Goal: Task Accomplishment & Management: Complete application form

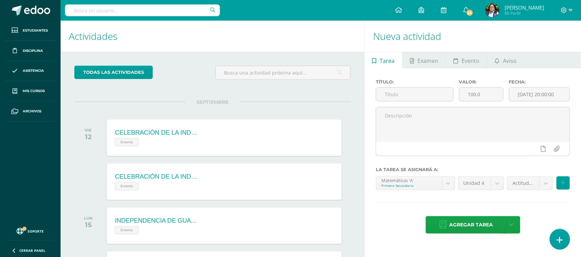
click at [566, 233] on link at bounding box center [560, 239] width 20 height 20
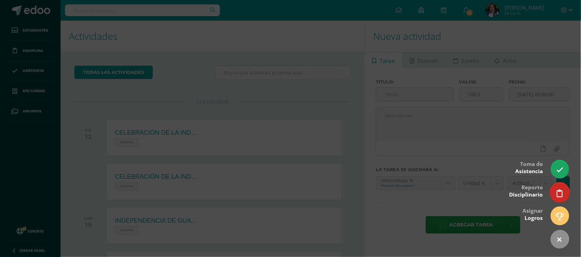
click at [562, 191] on link at bounding box center [560, 193] width 20 height 20
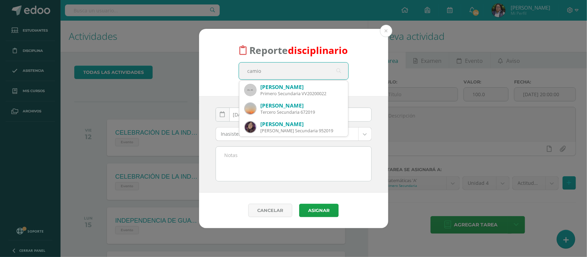
type input "cami"
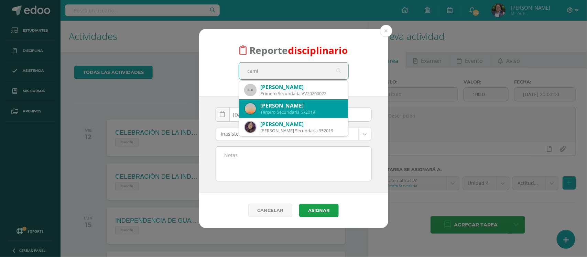
click at [283, 108] on div "Camila Mariana Hernández Pinzón" at bounding box center [302, 105] width 82 height 7
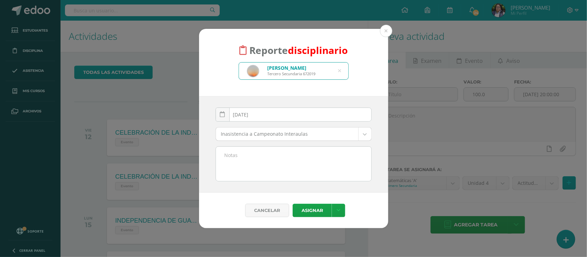
click at [274, 136] on body "Reporte disciplinario Camila Mariana Hernández Pinzón Tercero Secundaria 672019…" at bounding box center [293, 128] width 587 height 257
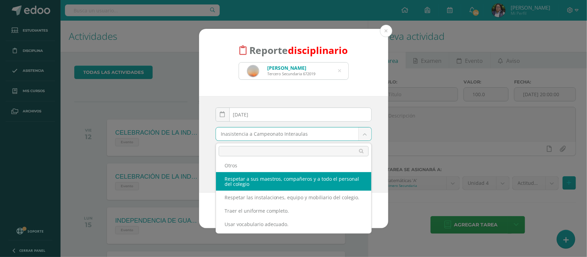
scroll to position [190, 0]
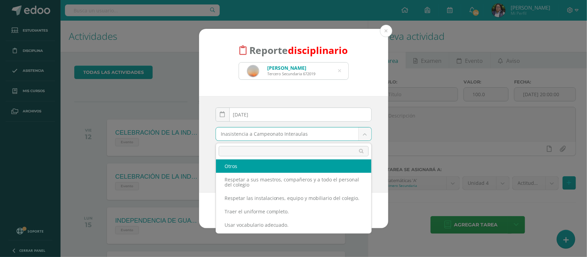
select select "1"
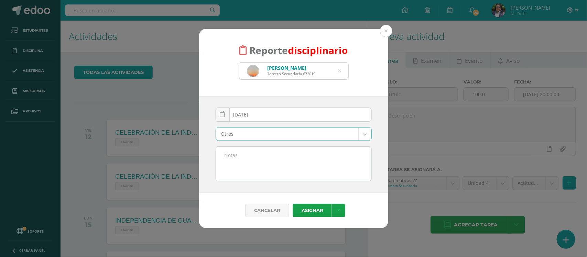
click at [271, 171] on textarea at bounding box center [293, 164] width 155 height 34
paste textarea "- Subir evidencia de Lección 29.4 y 29.5"
type textarea "- Subir evidencia de Lección 29.4 y 29.5"
drag, startPoint x: 324, startPoint y: 160, endPoint x: 215, endPoint y: 151, distance: 109.4
click at [215, 151] on div "- Subir evidencia de Lección 29.4 y 29.5" at bounding box center [294, 164] width 162 height 35
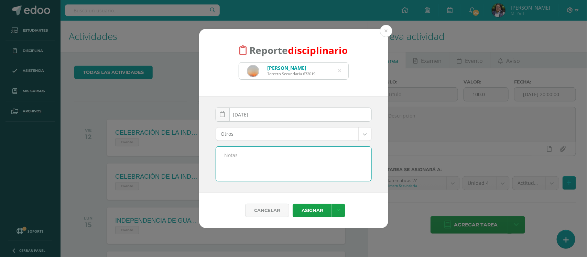
paste textarea "Utilizar la trigonometría para hallar el área de un triángulo rectángulo"
type textarea "Utilizar la trigonometría para hallar el área de un triángulo rectángulo"
drag, startPoint x: 248, startPoint y: 167, endPoint x: 212, endPoint y: 134, distance: 48.7
click at [212, 134] on div "2025-09-11 September, 2025 Mo Tu We Th Fr Sa Su 1 2 3 4 5 6 7 8 9 10 11 12 13 1…" at bounding box center [293, 144] width 189 height 97
paste textarea "Olvidar su cuaderno de matemáticas en repetidas ocasiones."
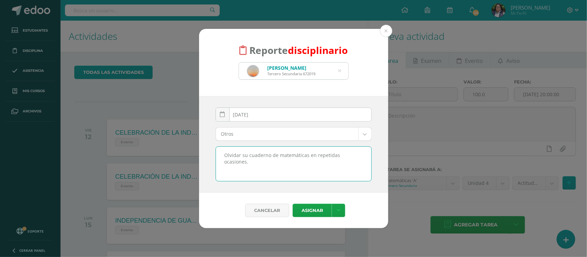
type textarea "Olvidar su cuaderno de matemáticas en repetidas ocasiones."
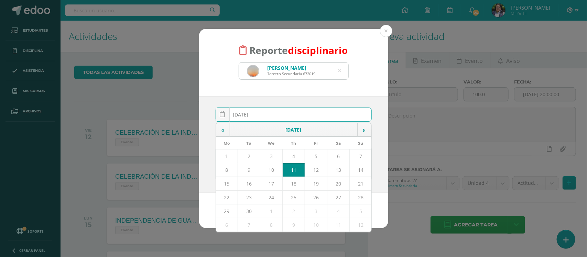
click at [318, 116] on input "[DATE]" at bounding box center [293, 114] width 155 height 13
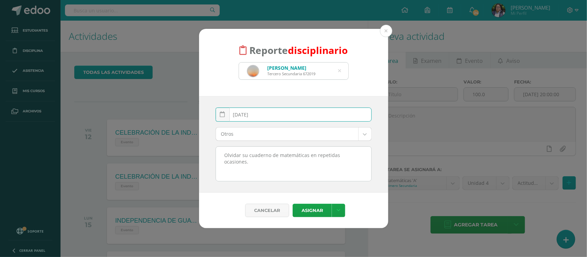
click at [318, 115] on input "[DATE]" at bounding box center [293, 114] width 155 height 13
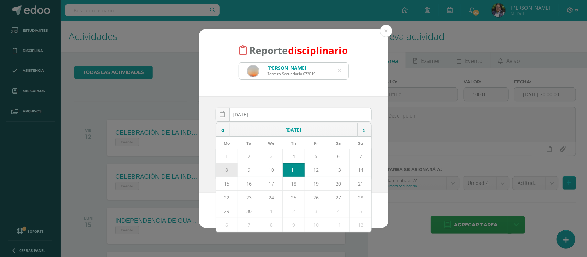
click at [229, 173] on td "8" at bounding box center [227, 170] width 22 height 14
type input "[DATE]"
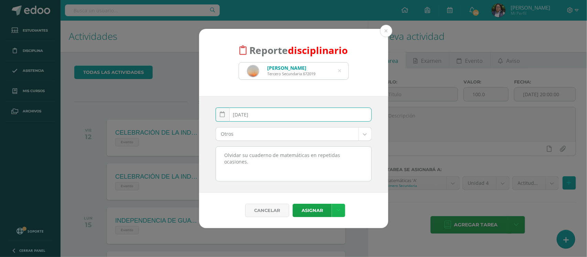
click at [342, 208] on link at bounding box center [338, 210] width 13 height 13
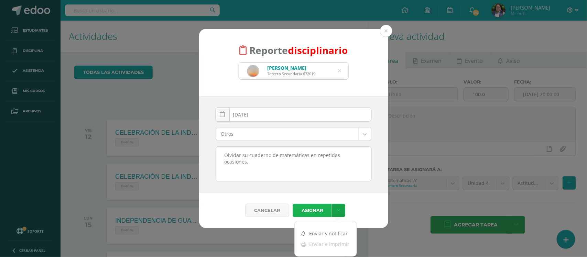
click at [308, 209] on button "Asignar" at bounding box center [312, 210] width 39 height 13
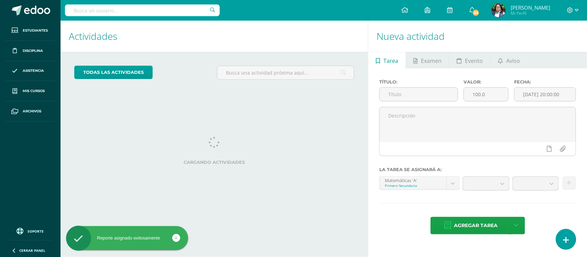
click at [565, 239] on link at bounding box center [566, 239] width 20 height 20
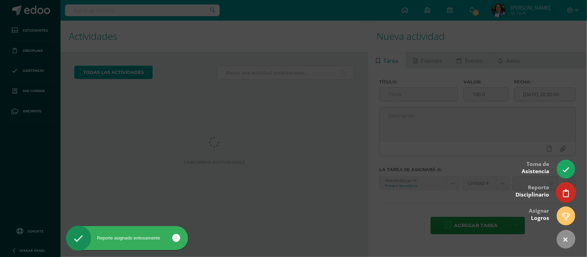
click at [560, 197] on link at bounding box center [566, 193] width 20 height 20
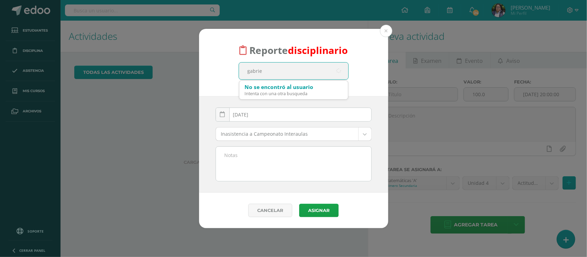
type input "[PERSON_NAME]"
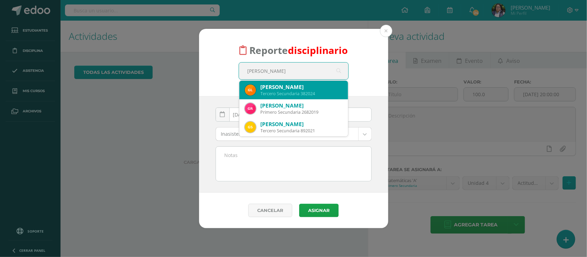
click at [288, 90] on div "[PERSON_NAME]" at bounding box center [302, 87] width 82 height 7
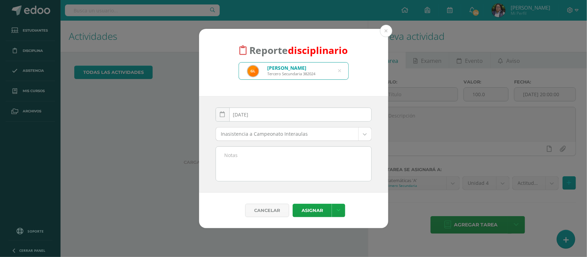
click at [281, 123] on div "[DATE] September, 2025 Mo Tu We Th Fr Sa Su 1 2 3 4 5 6 7 8 9 10 11 12 13 14 15…" at bounding box center [294, 118] width 156 height 20
click at [281, 115] on input "[DATE]" at bounding box center [293, 114] width 155 height 13
click at [226, 116] on link at bounding box center [223, 115] width 14 height 14
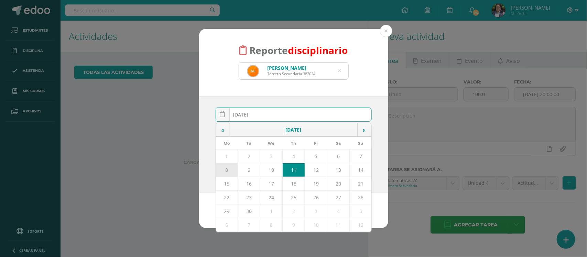
click at [229, 171] on td "8" at bounding box center [227, 170] width 22 height 14
type input "[DATE]"
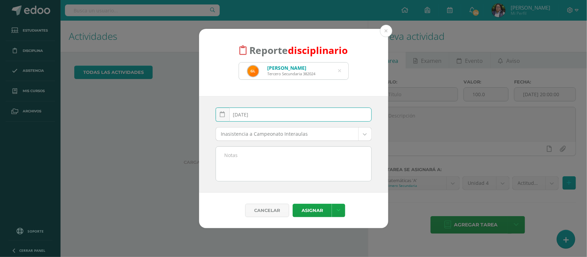
click at [241, 135] on body "Reporte disciplinario [PERSON_NAME] Tercero Secundaria 382024 [PERSON_NAME] [DA…" at bounding box center [293, 128] width 587 height 257
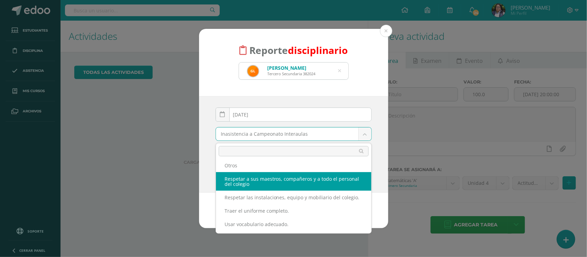
scroll to position [190, 0]
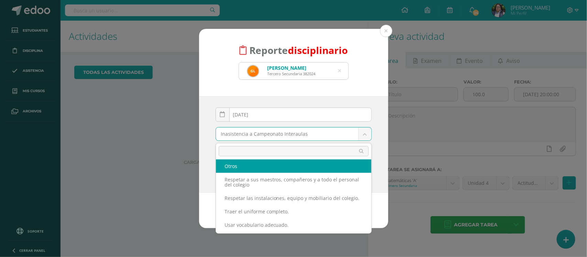
select select "1"
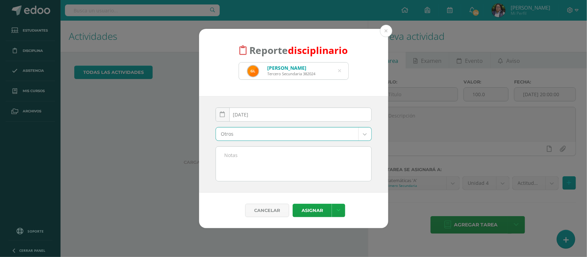
click at [238, 166] on textarea at bounding box center [293, 164] width 155 height 34
paste textarea "Olvidar su cuaderno de matemáticas en repetidas ocasiones."
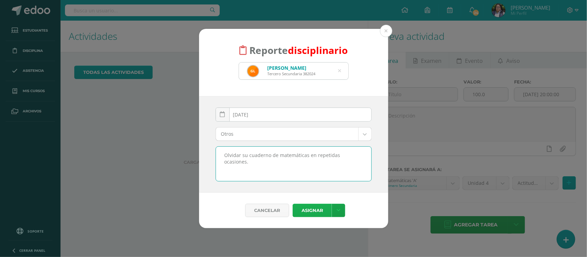
type textarea "Olvidar su cuaderno de matemáticas en repetidas ocasiones."
click at [322, 213] on button "Asignar" at bounding box center [312, 210] width 39 height 13
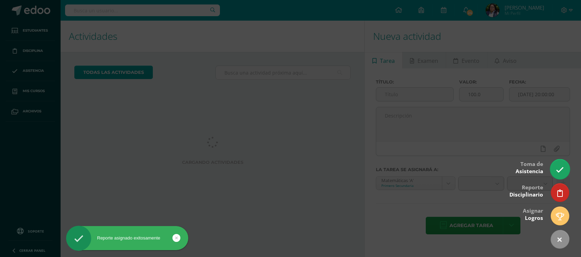
click at [560, 169] on icon at bounding box center [559, 170] width 8 height 8
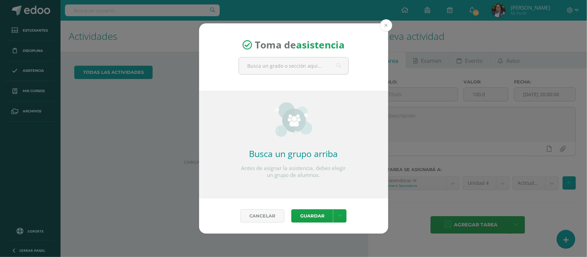
click at [384, 20] on button at bounding box center [386, 25] width 12 height 12
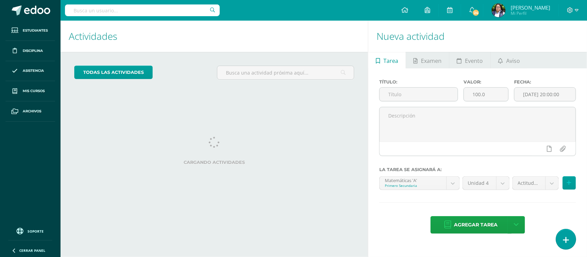
click at [563, 238] on icon at bounding box center [566, 240] width 6 height 8
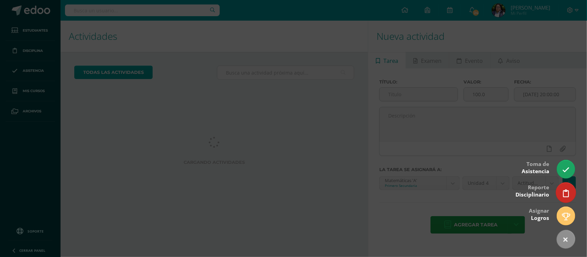
click at [568, 191] on icon at bounding box center [566, 194] width 6 height 8
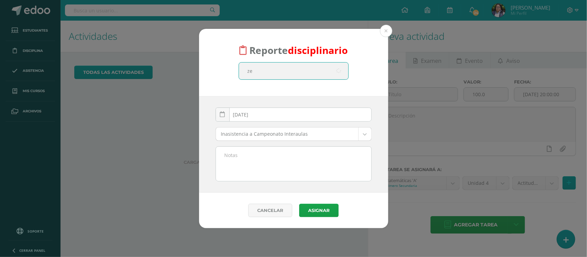
type input "zen"
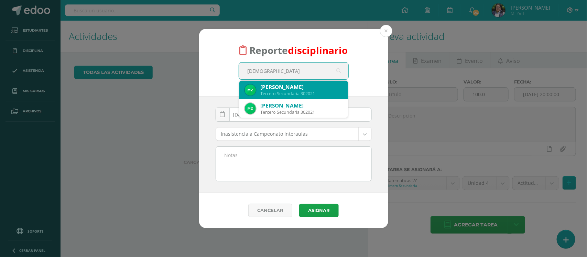
click at [276, 88] on div "Mia Zenteno de León" at bounding box center [302, 87] width 82 height 7
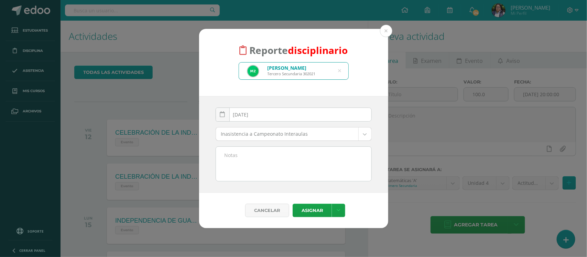
click at [256, 118] on input "[DATE]" at bounding box center [293, 114] width 155 height 13
click at [222, 112] on icon at bounding box center [222, 115] width 5 height 6
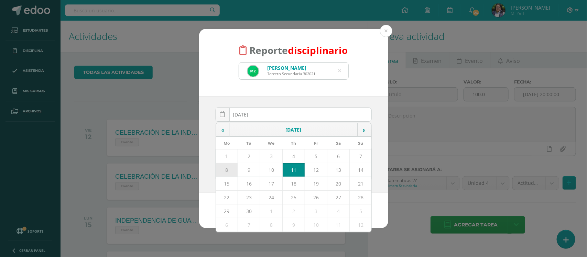
click at [223, 172] on td "8" at bounding box center [227, 170] width 22 height 14
type input "[DATE]"
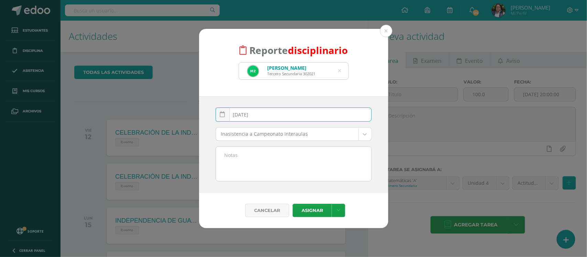
click at [224, 166] on textarea at bounding box center [293, 164] width 155 height 34
paste textarea "Olvidar su cuaderno de matemáticas en repetidas ocasiones."
type textarea "Olvidar su cuaderno de matemáticas en repetidas ocasiones."
click at [236, 138] on body "Reporte disciplinario Mia Zenteno de León Tercero Secundaria 302021 zen 2025-09…" at bounding box center [293, 128] width 587 height 257
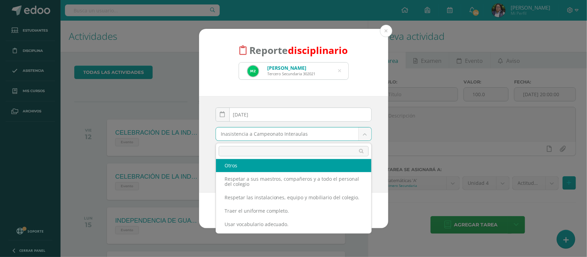
scroll to position [190, 0]
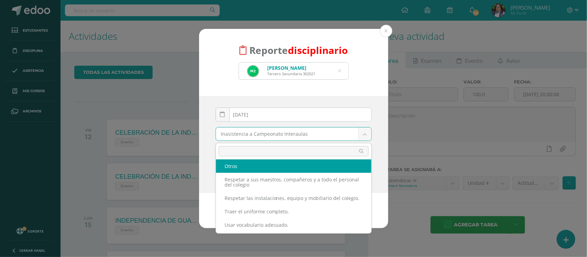
select select "1"
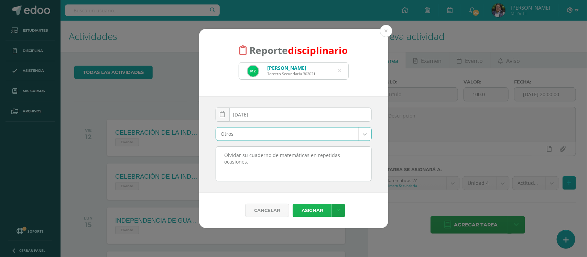
click at [313, 209] on button "Asignar" at bounding box center [312, 210] width 39 height 13
